Goal: Task Accomplishment & Management: Complete application form

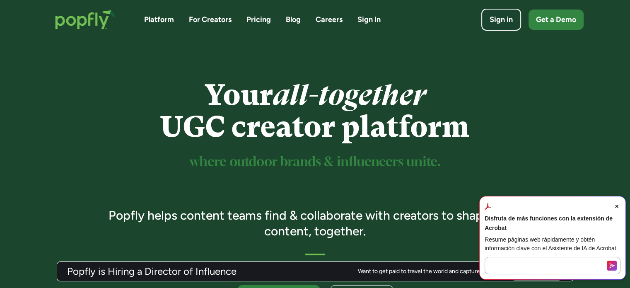
click at [619, 210] on span "Close Acrobat AI Assistant Dialog" at bounding box center [616, 206] width 7 height 7
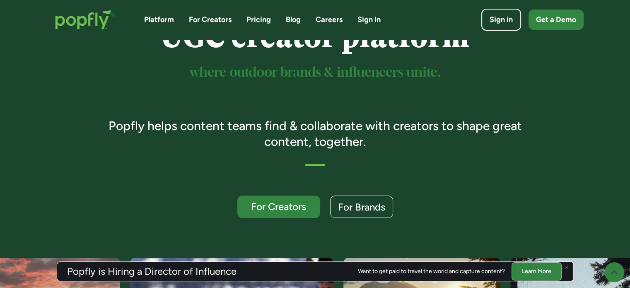
scroll to position [90, 0]
click at [310, 202] on div "For Creators" at bounding box center [278, 206] width 71 height 11
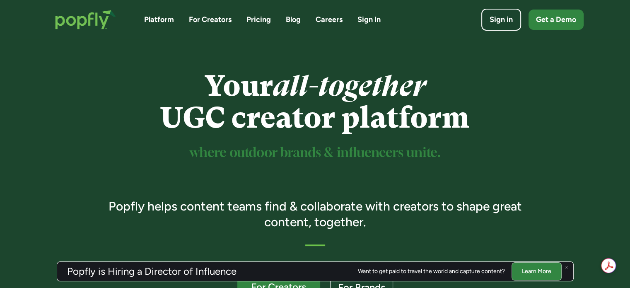
scroll to position [0, 0]
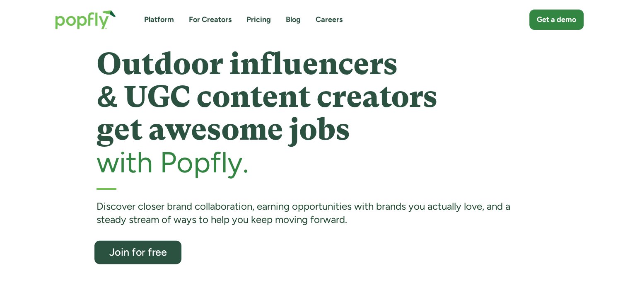
click at [149, 249] on div "Join for free" at bounding box center [137, 252] width 71 height 11
